Goal: Task Accomplishment & Management: Manage account settings

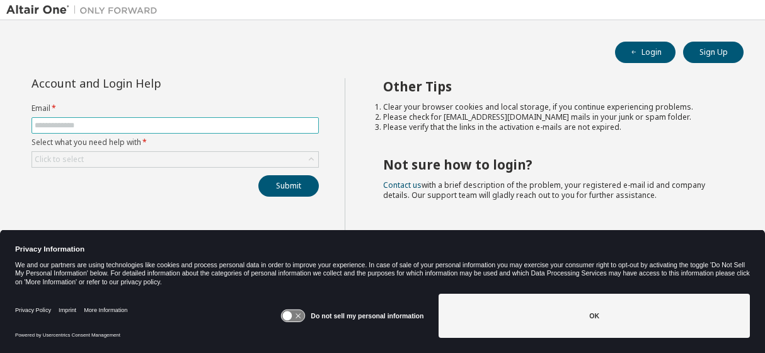
click at [87, 122] on input "text" at bounding box center [175, 125] width 281 height 10
type input "*"
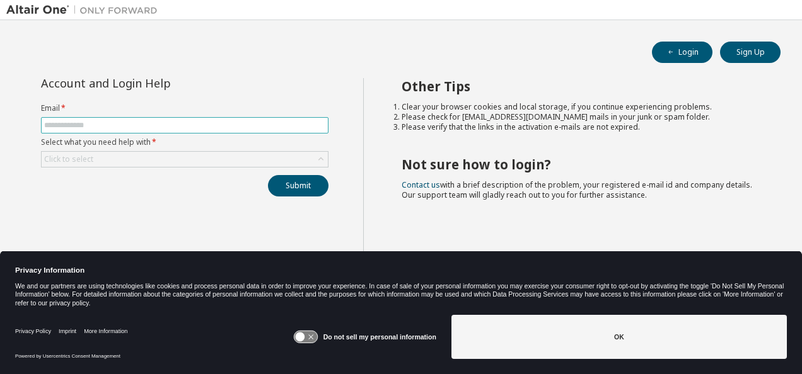
click at [158, 127] on input "text" at bounding box center [184, 125] width 281 height 10
type input "**********"
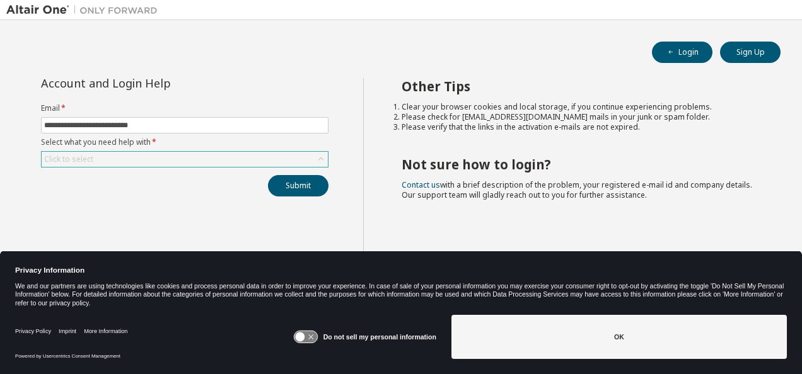
click at [218, 158] on div "Click to select" at bounding box center [185, 159] width 286 height 15
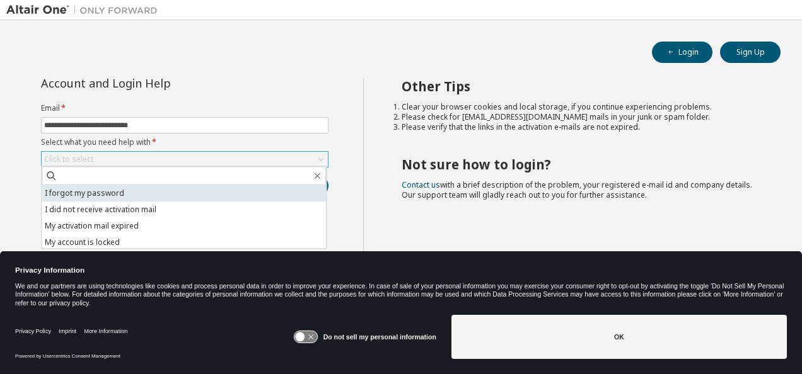
click at [176, 196] on li "I forgot my password" at bounding box center [184, 193] width 284 height 16
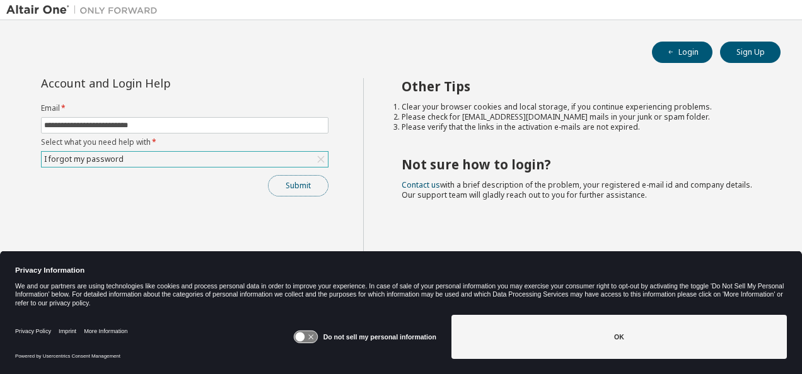
click at [294, 183] on button "Submit" at bounding box center [298, 185] width 61 height 21
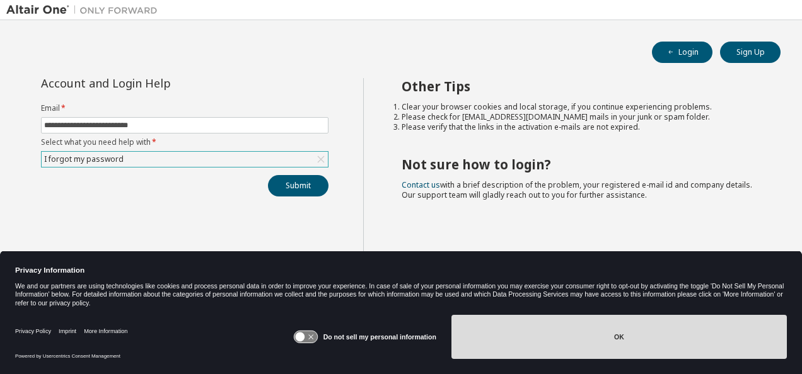
click at [637, 333] on button "OK" at bounding box center [618, 337] width 335 height 44
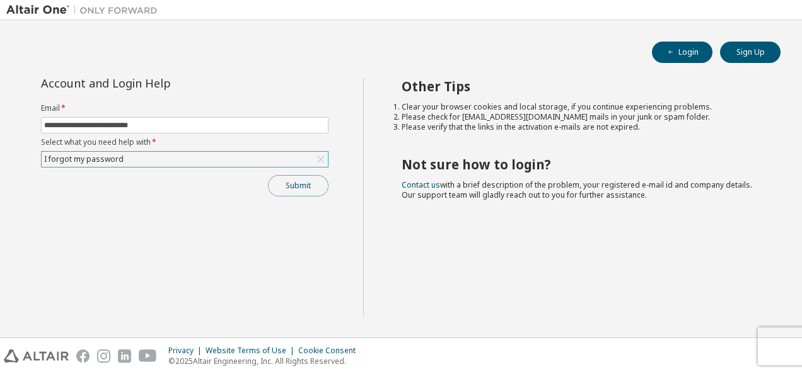
click at [314, 188] on button "Submit" at bounding box center [298, 185] width 61 height 21
